Goal: Task Accomplishment & Management: Complete application form

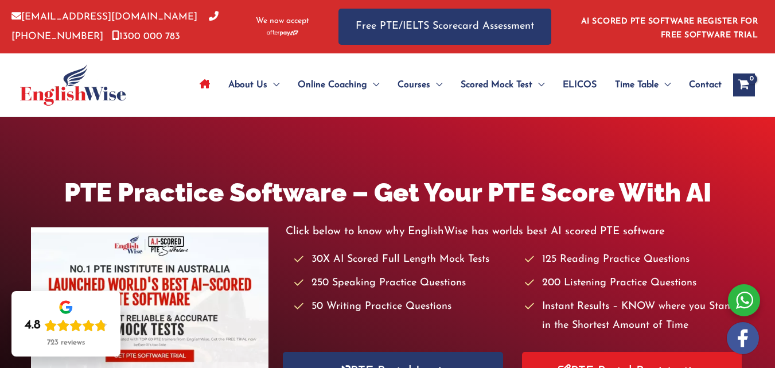
click at [707, 79] on span "Contact" at bounding box center [705, 85] width 33 height 40
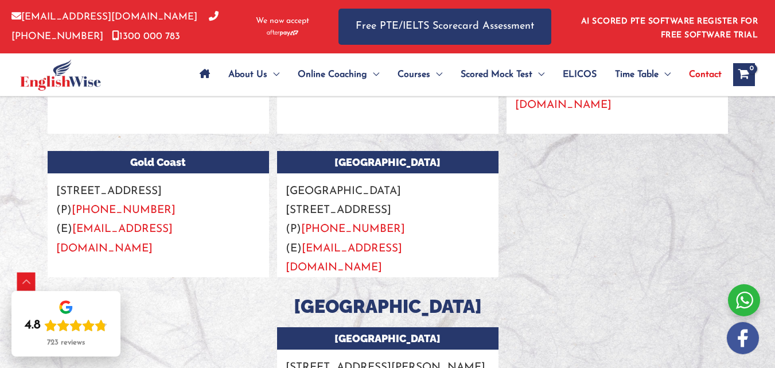
scroll to position [1468, 0]
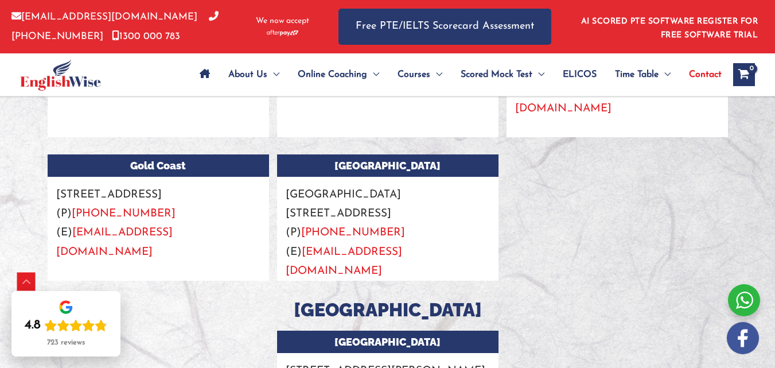
click at [707, 76] on span "Contact" at bounding box center [705, 74] width 33 height 40
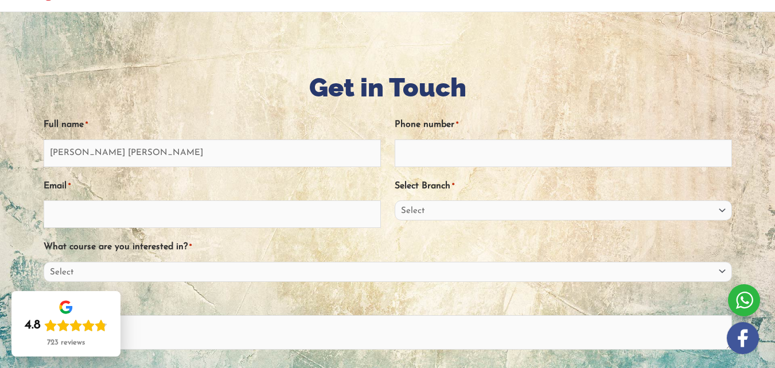
type input "Matheus Sousa Forte"
click at [447, 156] on input "+55" at bounding box center [563, 153] width 337 height 28
click at [433, 152] on input "+5511947" at bounding box center [563, 153] width 337 height 28
click at [434, 153] on input "+5511947" at bounding box center [563, 153] width 337 height 28
type input "+5511947869306"
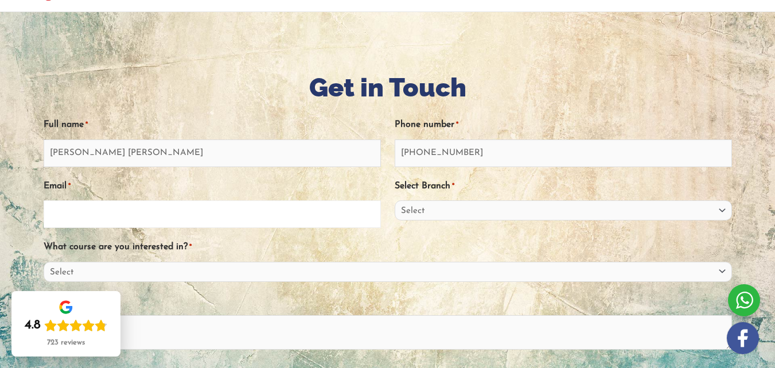
click at [214, 223] on input "Email *" at bounding box center [212, 214] width 337 height 28
click at [214, 223] on input "matheussousaf" at bounding box center [212, 214] width 337 height 28
type input "matheussousaforte@gmail.com"
click at [467, 209] on select "Select Sydney City Center Sydney Parramatta EnglishWise Global Brisbane Gold Co…" at bounding box center [563, 210] width 337 height 20
select select "Gold Coast"
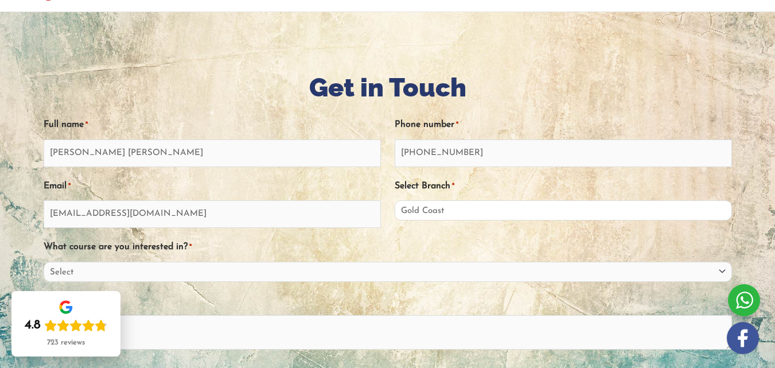
click at [395, 200] on select "Select Sydney City Center Sydney Parramatta EnglishWise Global Brisbane Gold Co…" at bounding box center [563, 210] width 337 height 20
click at [452, 207] on select "Select Sydney City Center Sydney Parramatta EnglishWise Global Brisbane Gold Co…" at bounding box center [563, 210] width 337 height 20
click at [395, 200] on select "Select Sydney City Center Sydney Parramatta EnglishWise Global Brisbane Gold Co…" at bounding box center [563, 210] width 337 height 20
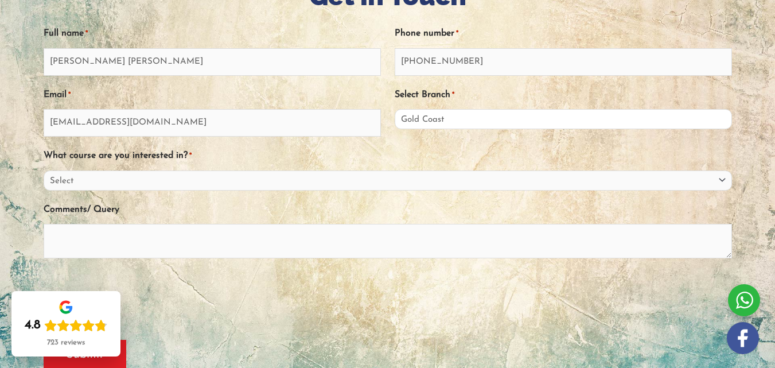
scroll to position [208, 0]
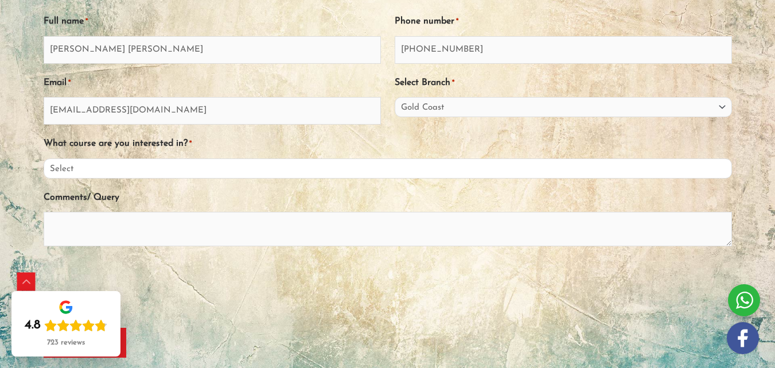
click at [188, 173] on select "Select PTE NAATI IELTS OET General English" at bounding box center [388, 168] width 688 height 20
select select "General English"
click at [60, 158] on select "Select PTE NAATI IELTS OET General English" at bounding box center [388, 168] width 688 height 20
click at [130, 236] on textarea "Comments/ Query" at bounding box center [388, 229] width 688 height 34
paste textarea "Hello, My name is Matheus, I am from Brazil and I am very interested in studyin…"
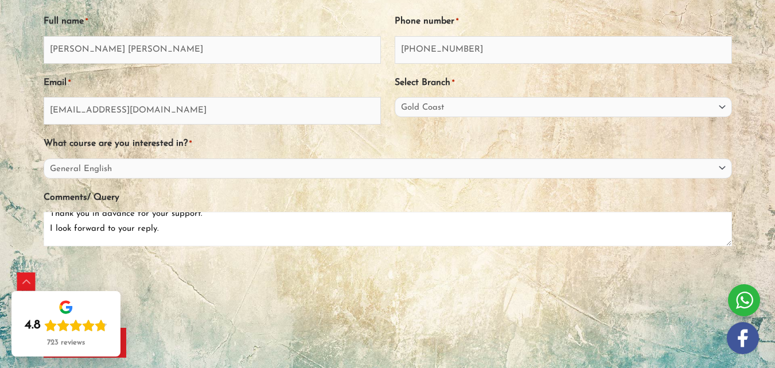
scroll to position [430, 0]
drag, startPoint x: 168, startPoint y: 236, endPoint x: 112, endPoint y: 224, distance: 57.0
click at [112, 224] on textarea "Hello, My name is Matheus, I am from Brazil and I am very interested in studyin…" at bounding box center [388, 229] width 688 height 34
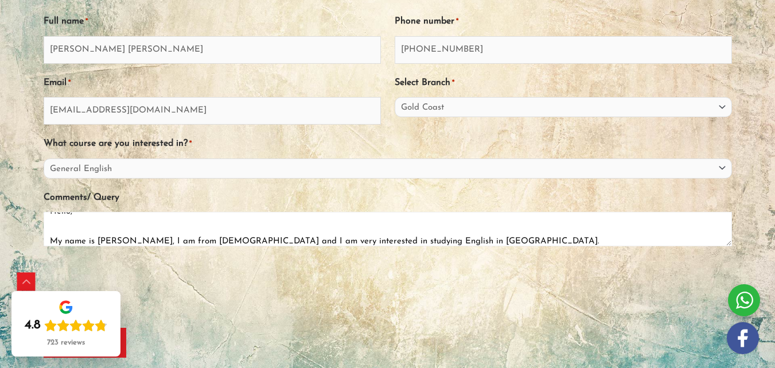
scroll to position [0, 0]
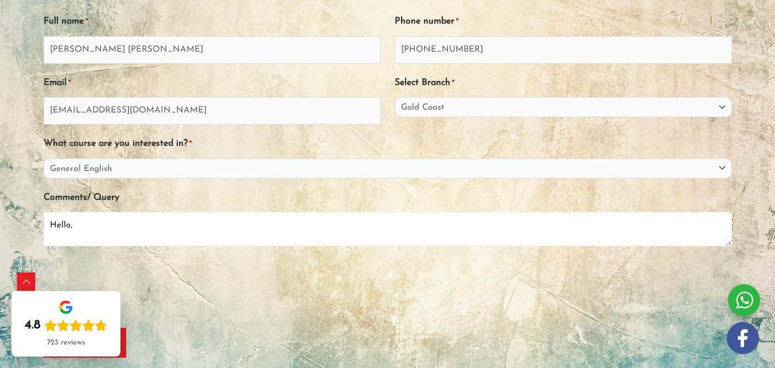
type textarea "Hello, My name is Matheus, I am from Brazil and I am very interested in studyin…"
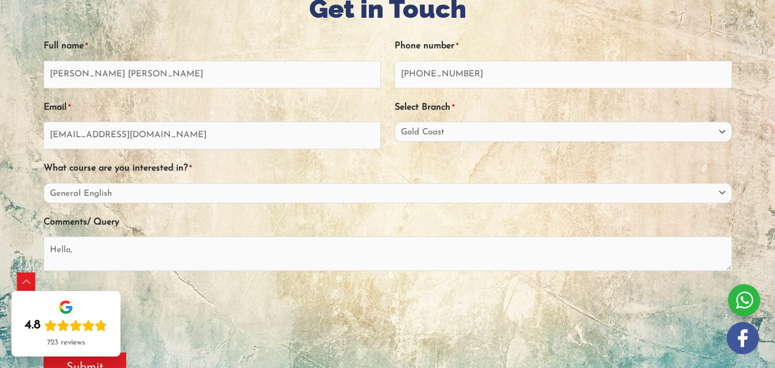
scroll to position [208, 0]
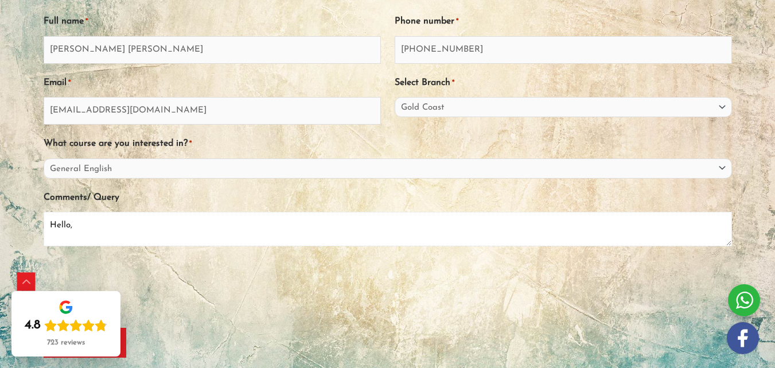
click at [141, 235] on textarea "Hello, My name is Matheus, I am from Brazil and I am very interested in studyin…" at bounding box center [388, 229] width 688 height 34
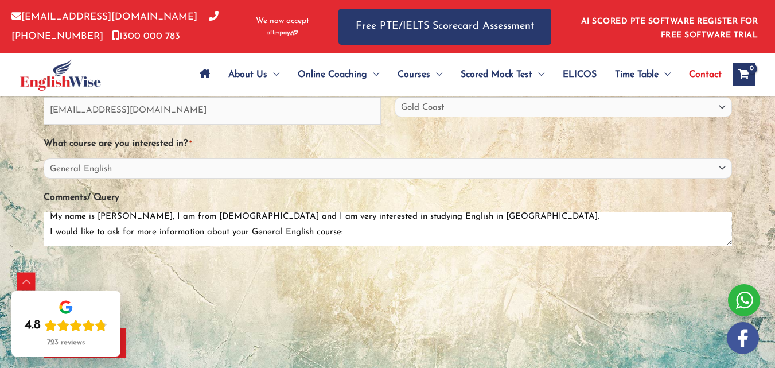
scroll to position [342, 0]
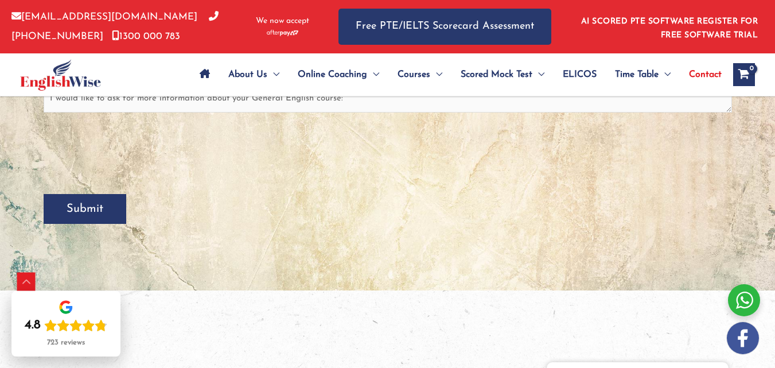
click at [112, 208] on input "Submit" at bounding box center [85, 209] width 83 height 30
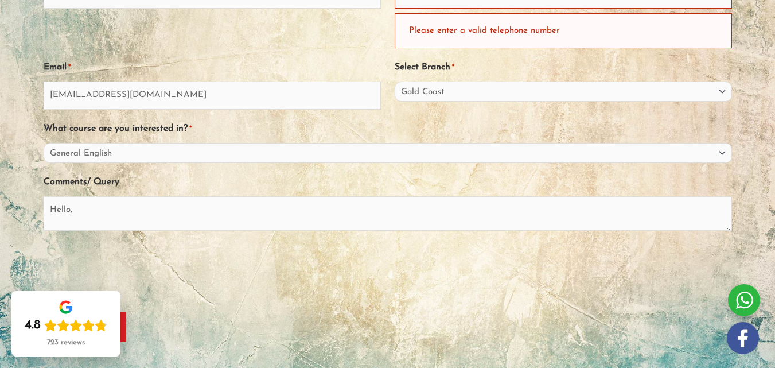
scroll to position [158, 0]
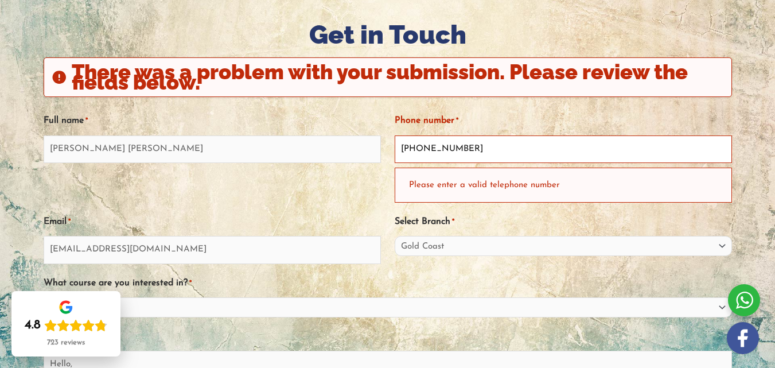
click at [479, 140] on input "+5511947869306" at bounding box center [563, 149] width 337 height 28
type input "+"
type input "05511947869306"
click at [687, 201] on div "Full name * Matheus Sousa Forte Phone number * 05511947869306 Please enter a va…" at bounding box center [388, 274] width 688 height 344
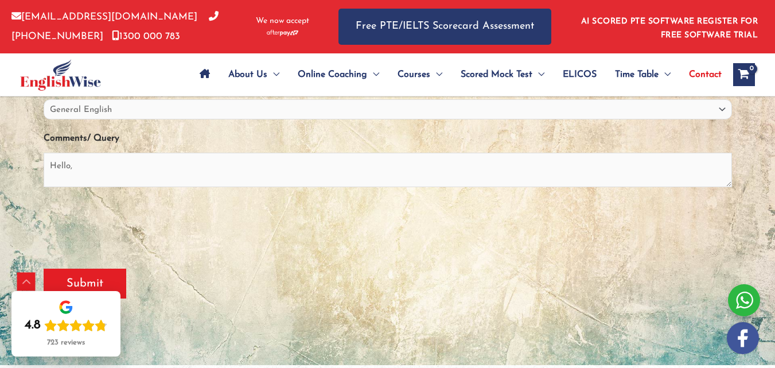
scroll to position [360, 0]
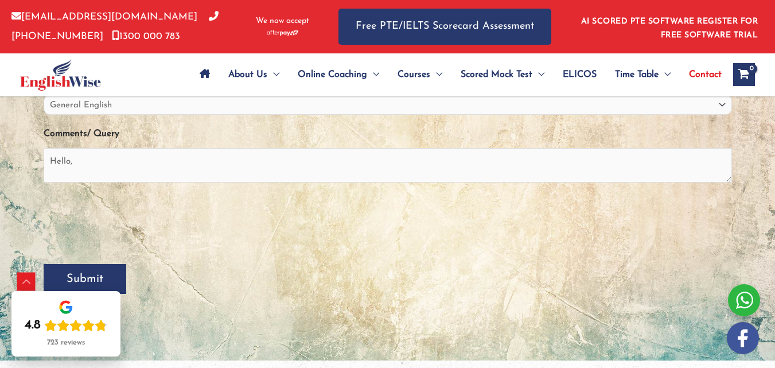
click at [119, 274] on input "Submit" at bounding box center [85, 279] width 83 height 30
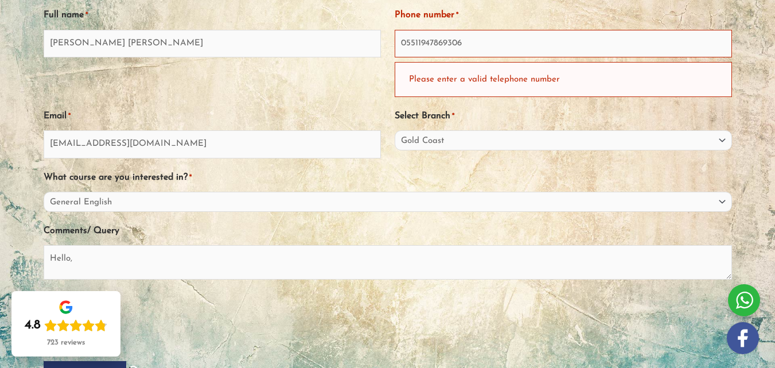
scroll to position [46, 0]
